Goal: Register for event/course

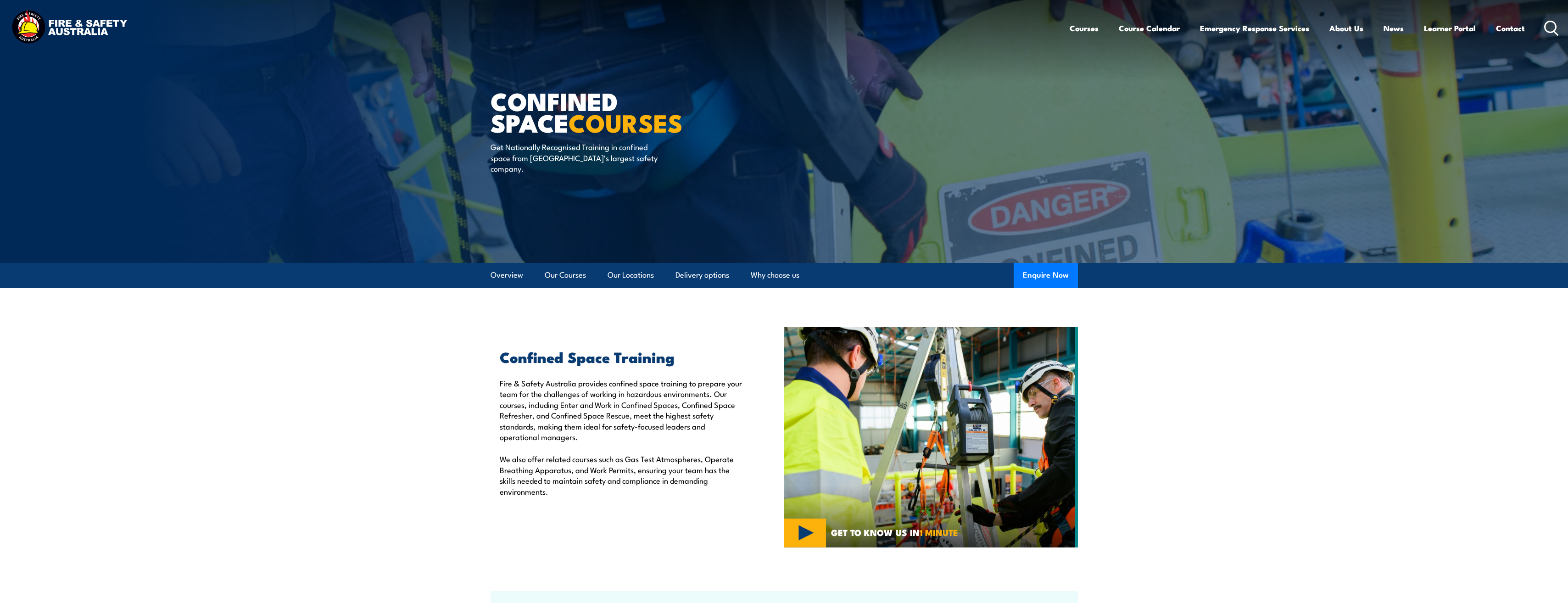
drag, startPoint x: 1126, startPoint y: 26, endPoint x: 1147, endPoint y: 44, distance: 27.7
click at [1127, 26] on link "Course Calendar" at bounding box center [1149, 28] width 61 height 24
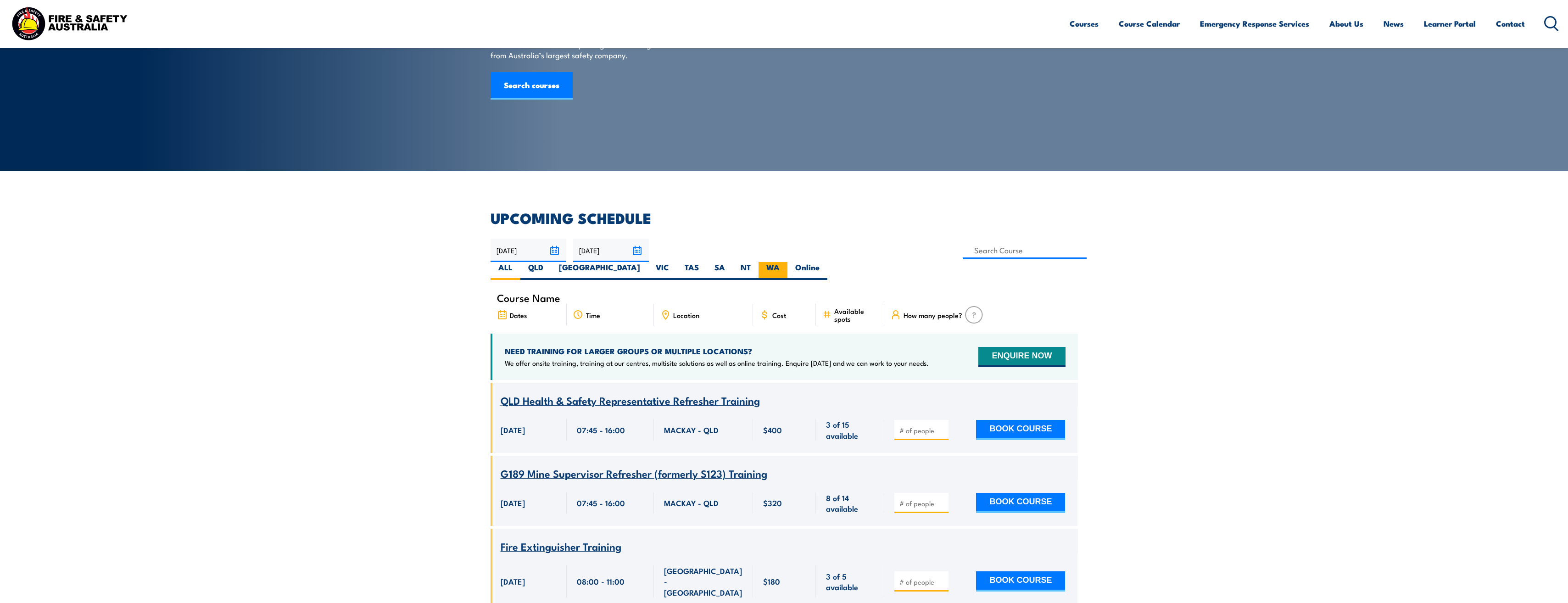
click at [788, 262] on label "WA" at bounding box center [772, 270] width 29 height 18
click at [786, 262] on input "WA" at bounding box center [783, 265] width 6 height 6
radio input "true"
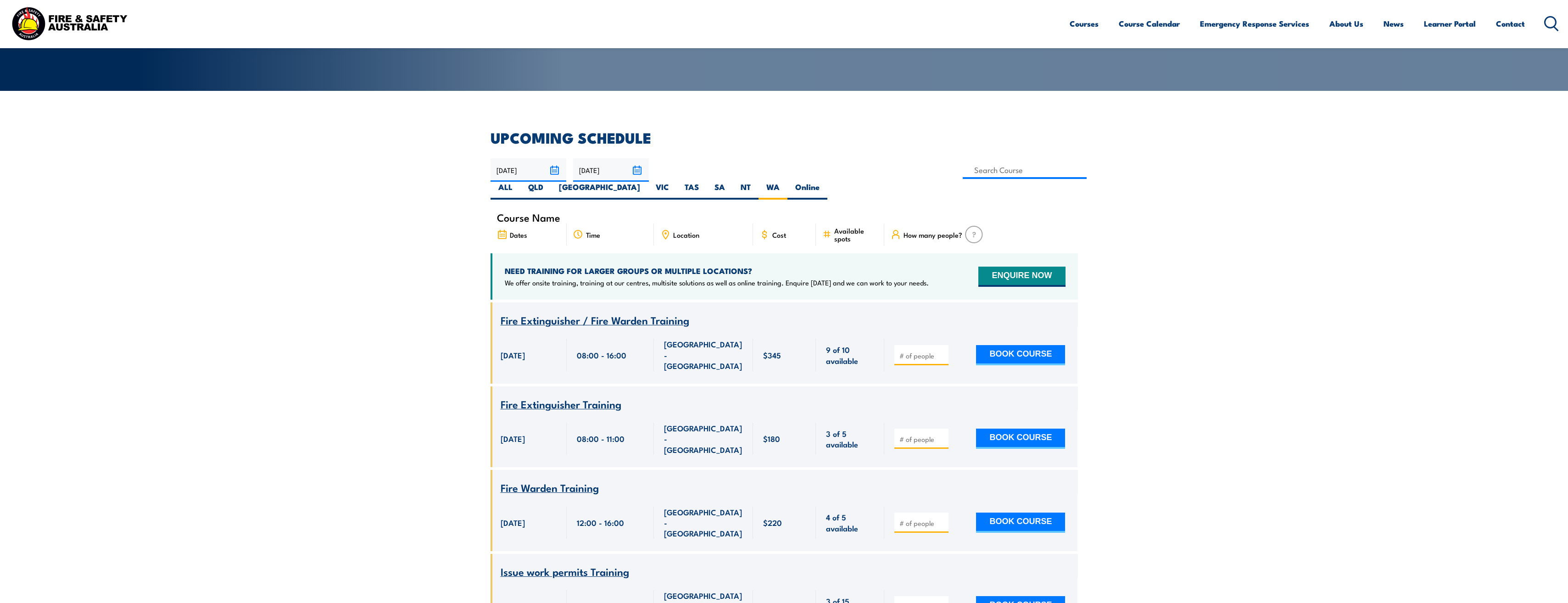
scroll to position [119, 0]
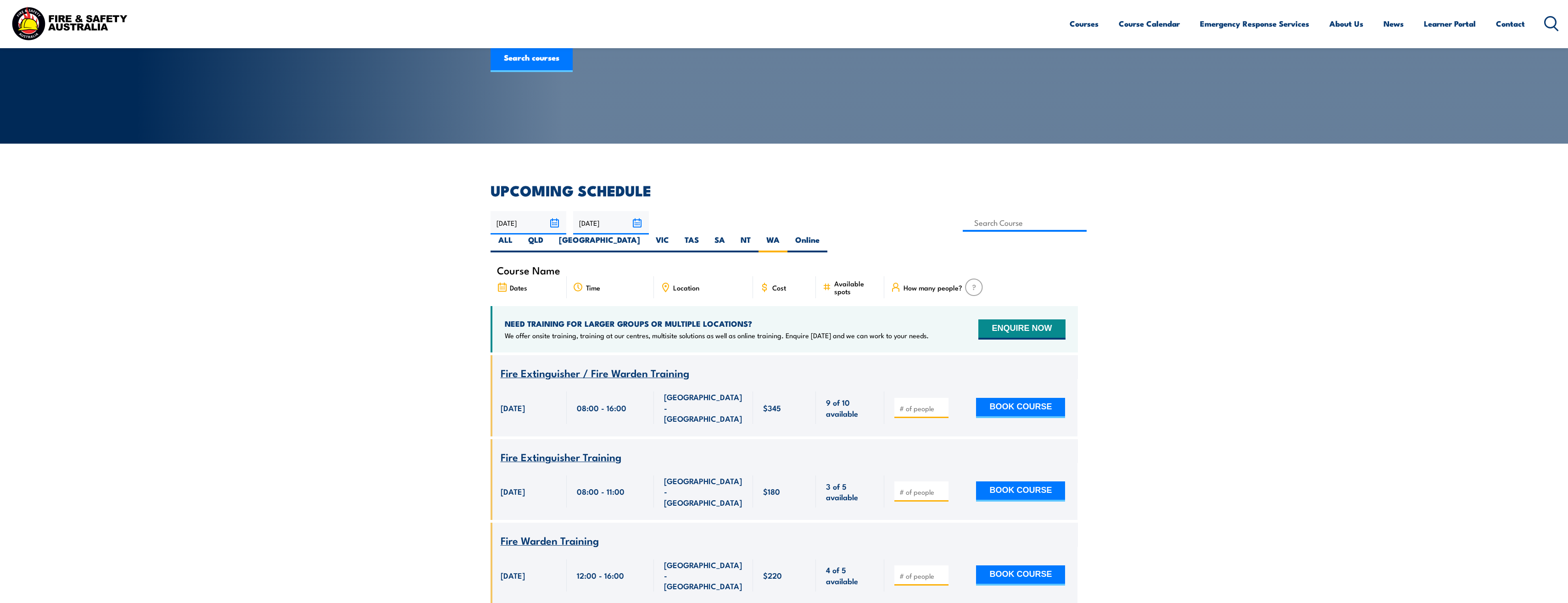
click at [688, 284] on span "Location" at bounding box center [686, 287] width 26 height 8
click at [665, 285] on icon at bounding box center [665, 286] width 1 height 1
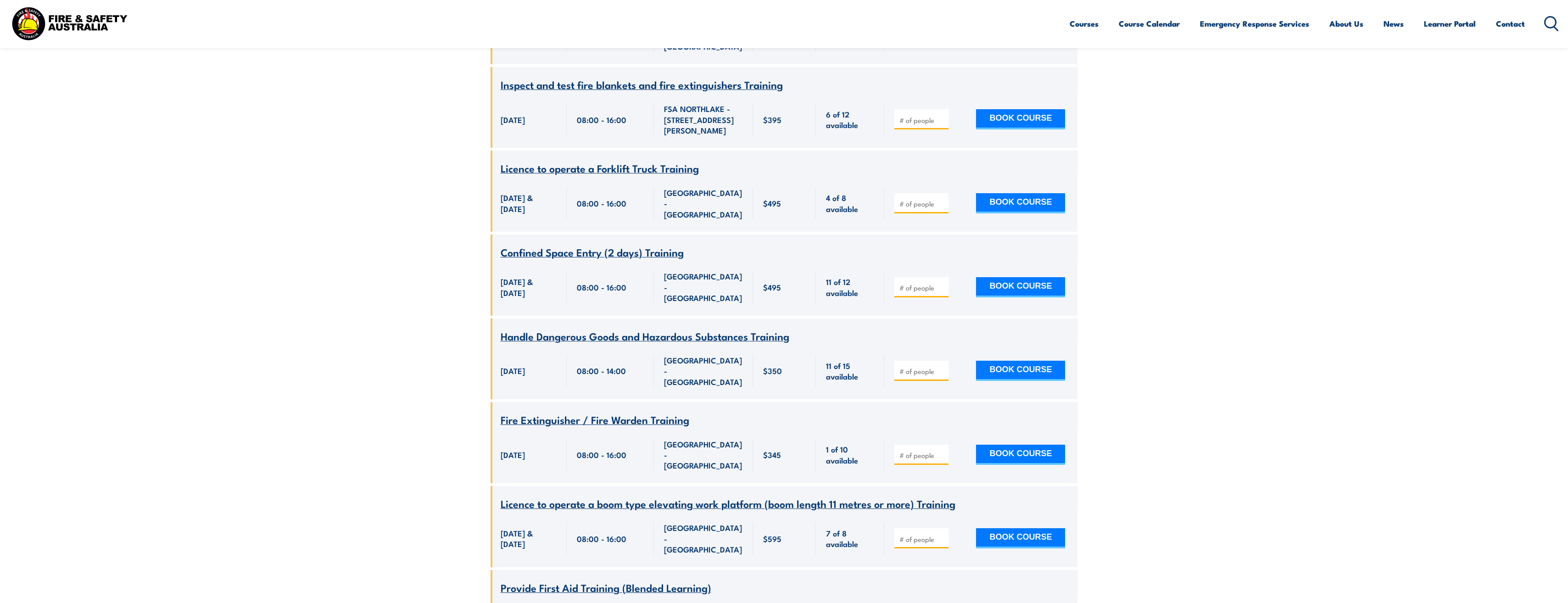
scroll to position [1129, 0]
